Goal: Information Seeking & Learning: Compare options

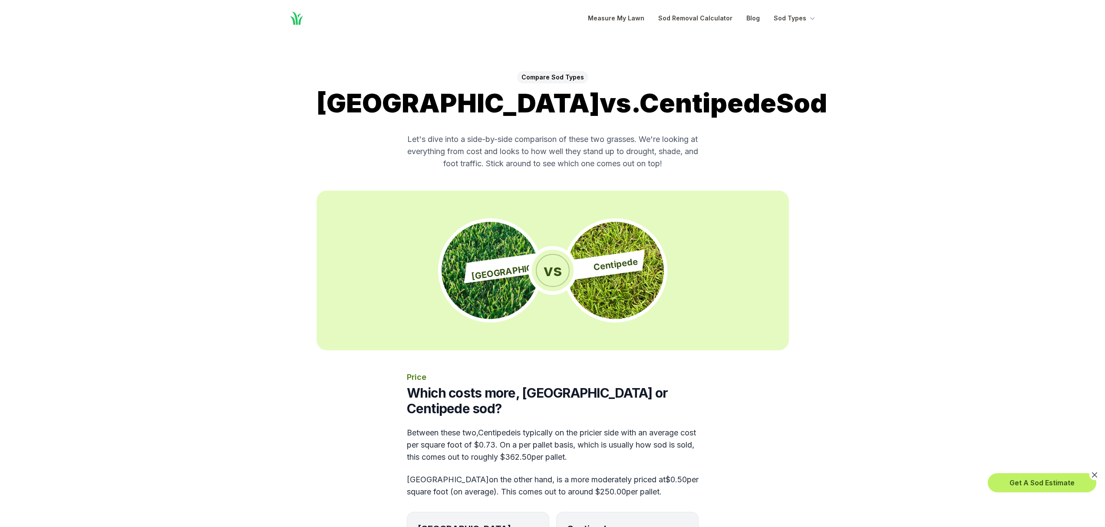
drag, startPoint x: 489, startPoint y: 141, endPoint x: 662, endPoint y: 145, distance: 172.8
click at [662, 145] on p "Let's dive into a side-by-side comparison of these two grasses. We're looking a…" at bounding box center [553, 151] width 292 height 36
drag, startPoint x: 407, startPoint y: 137, endPoint x: 674, endPoint y: 167, distance: 269.1
click at [687, 169] on p "Let's dive into a side-by-side comparison of these two grasses. We're looking a…" at bounding box center [553, 151] width 292 height 36
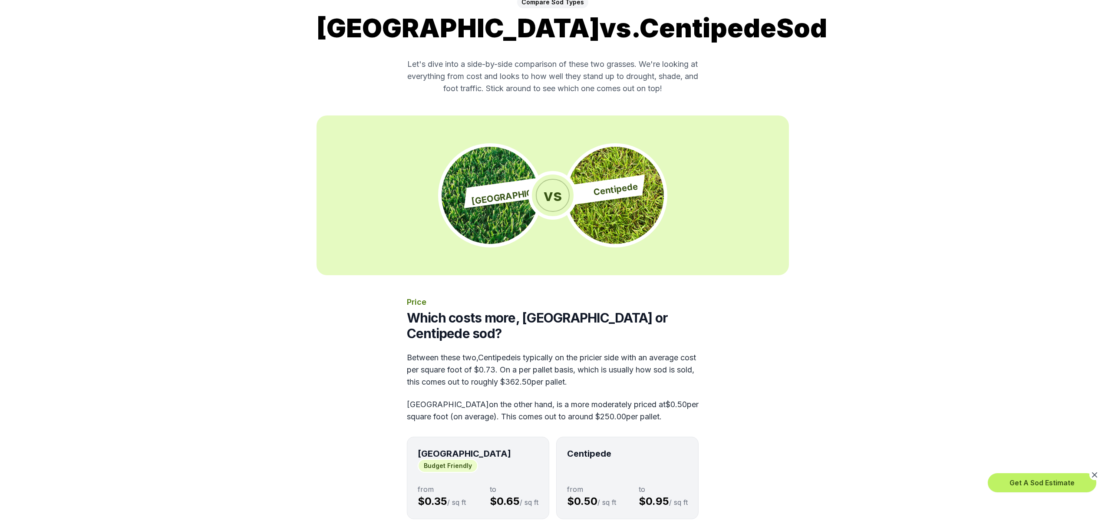
scroll to position [231, 0]
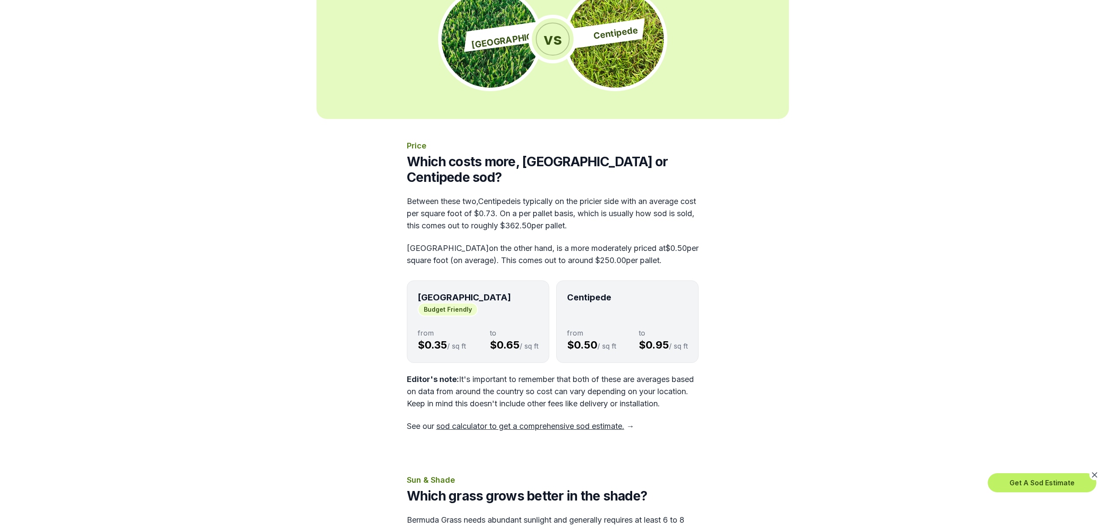
drag, startPoint x: 521, startPoint y: 232, endPoint x: 685, endPoint y: 241, distance: 163.9
click at [685, 242] on p "Bermuda on the other hand, is a more moderately priced at $0.50 per square foot…" at bounding box center [553, 254] width 292 height 24
drag, startPoint x: 643, startPoint y: 243, endPoint x: 373, endPoint y: 233, distance: 269.8
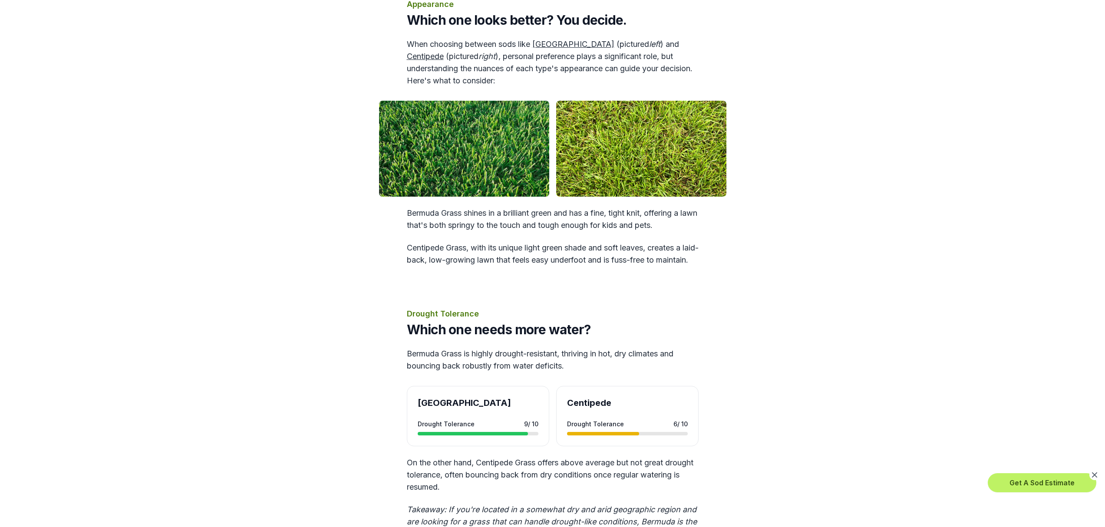
scroll to position [520, 0]
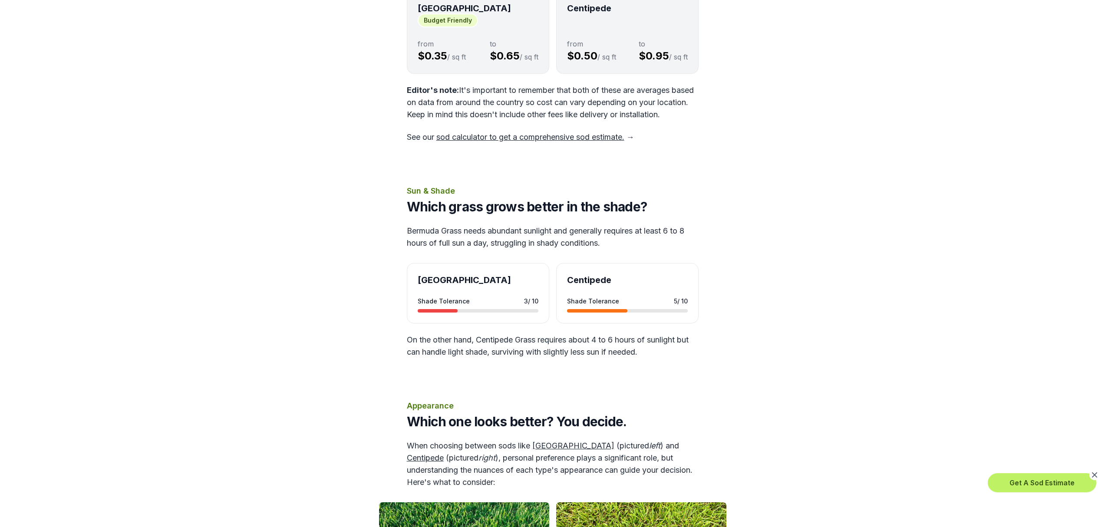
click at [505, 132] on link "sod calculator to get a comprehensive sod estimate." at bounding box center [530, 136] width 188 height 9
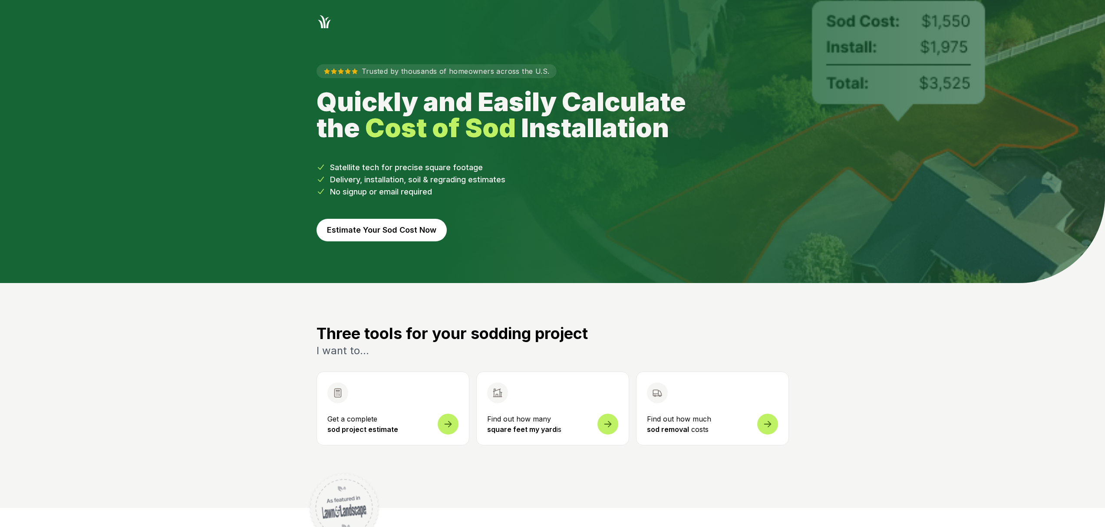
click at [425, 422] on p "Get a complete sod project estimate" at bounding box center [392, 424] width 131 height 21
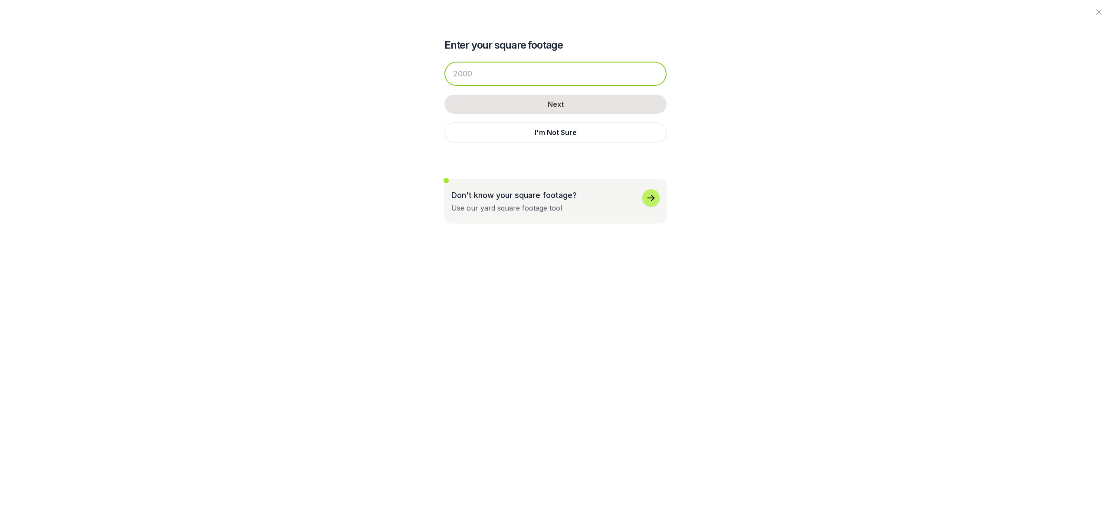
click at [543, 79] on input "number" at bounding box center [555, 74] width 222 height 24
type input "5000"
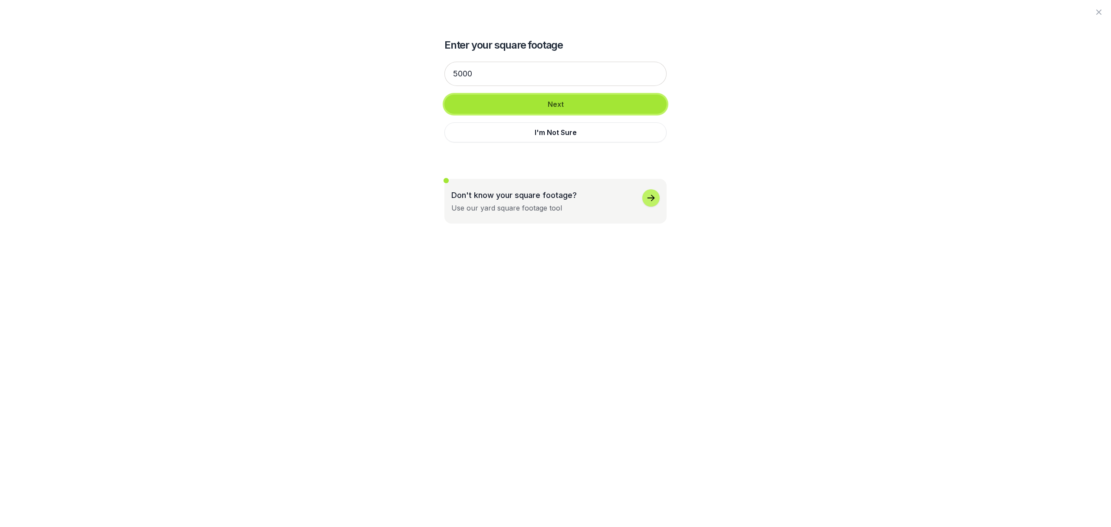
click at [563, 108] on button "Next" at bounding box center [555, 104] width 222 height 19
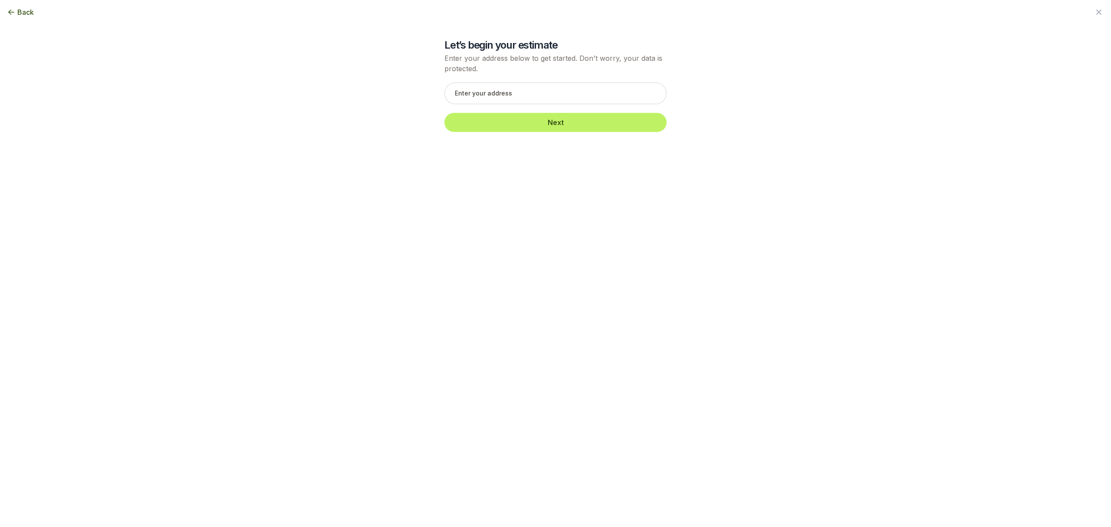
click at [20, 15] on span "Back" at bounding box center [25, 12] width 16 height 10
